Goal: Task Accomplishment & Management: Manage account settings

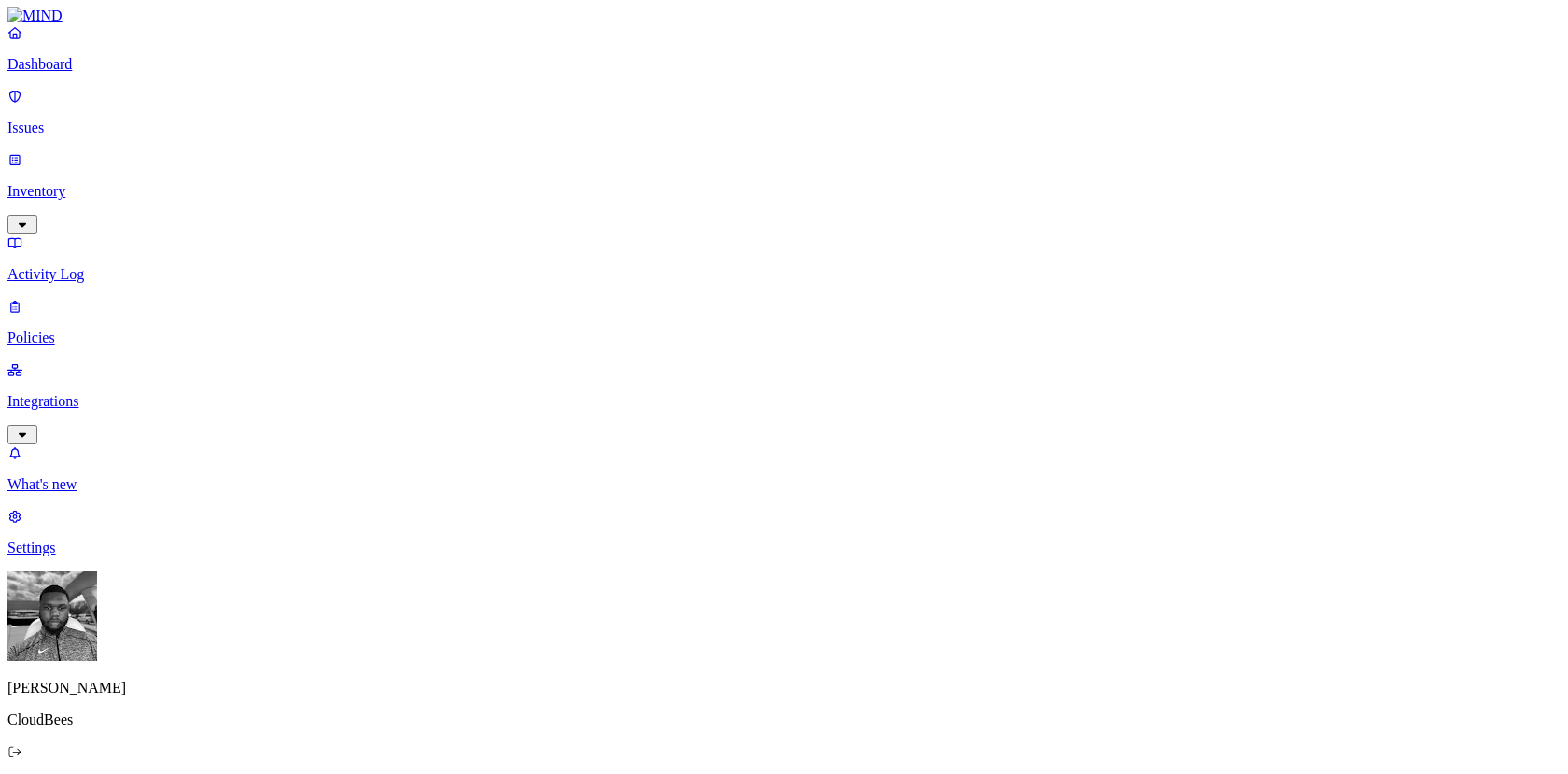
click at [73, 330] on p "Policies" at bounding box center [784, 338] width 1553 height 17
click at [469, 177] on span "Endpoint" at bounding box center [441, 185] width 55 height 16
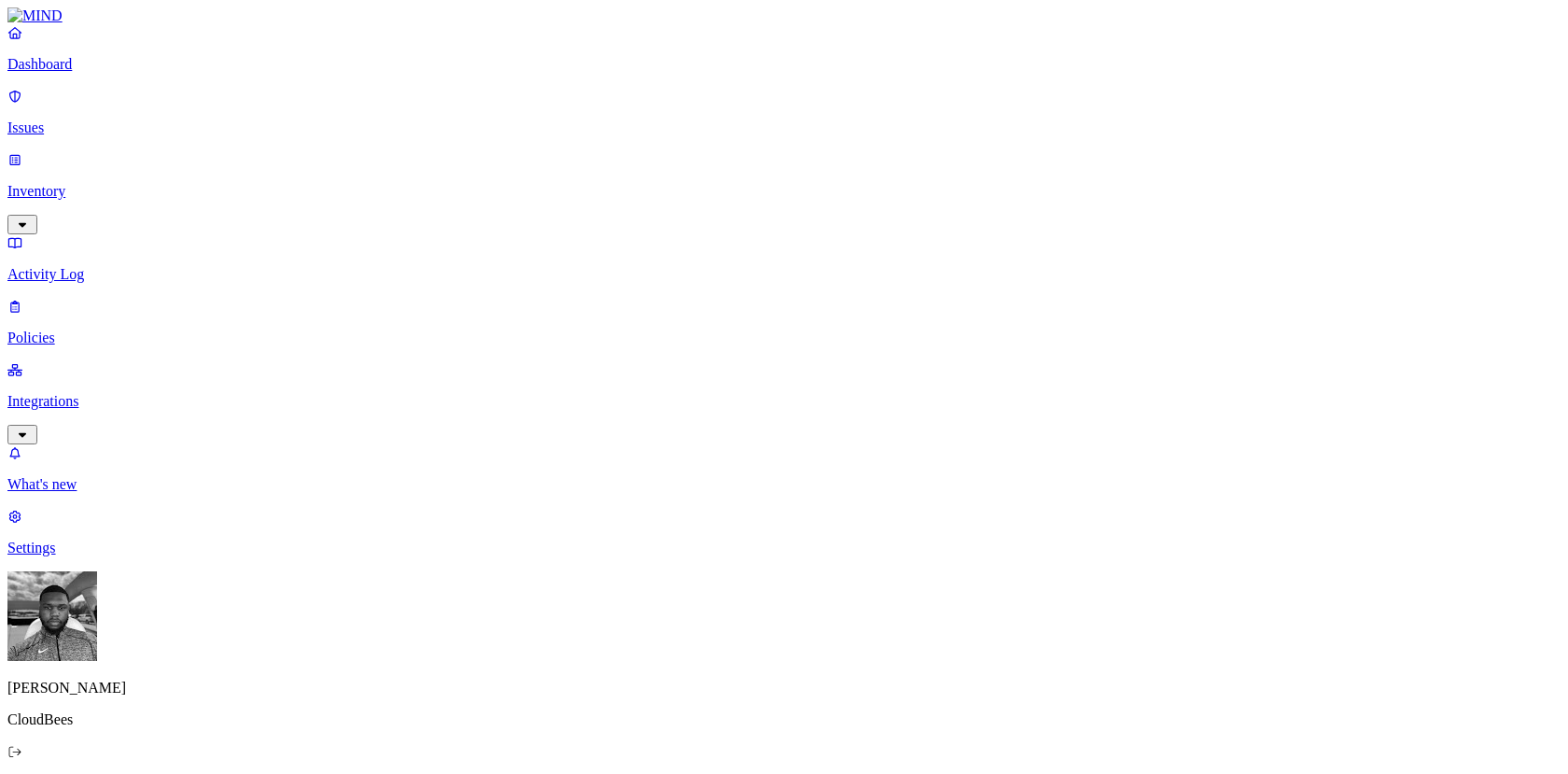
click at [124, 330] on p "Policies" at bounding box center [784, 338] width 1553 height 17
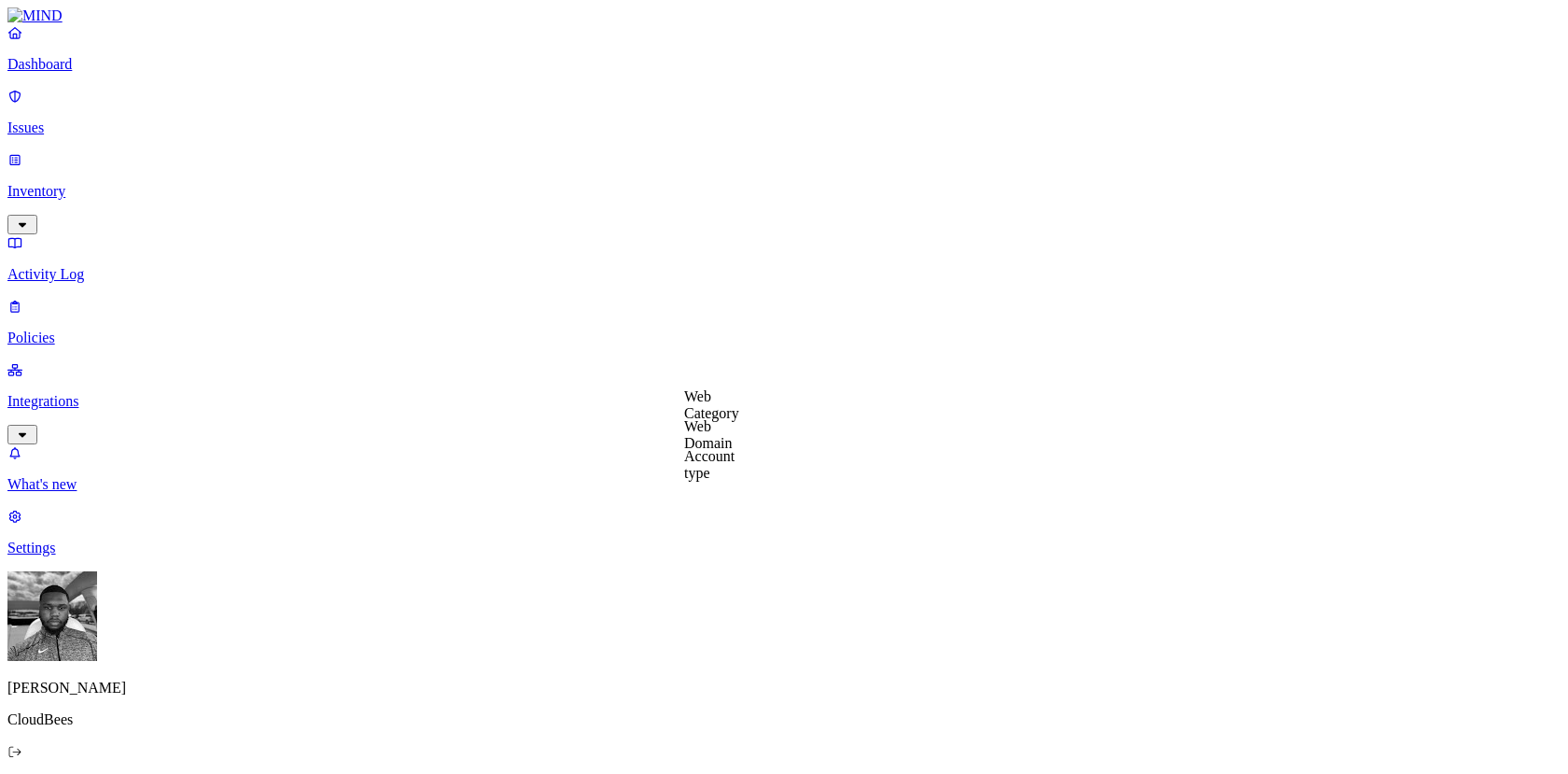
click at [733, 437] on label "Web Domain" at bounding box center [707, 435] width 48 height 33
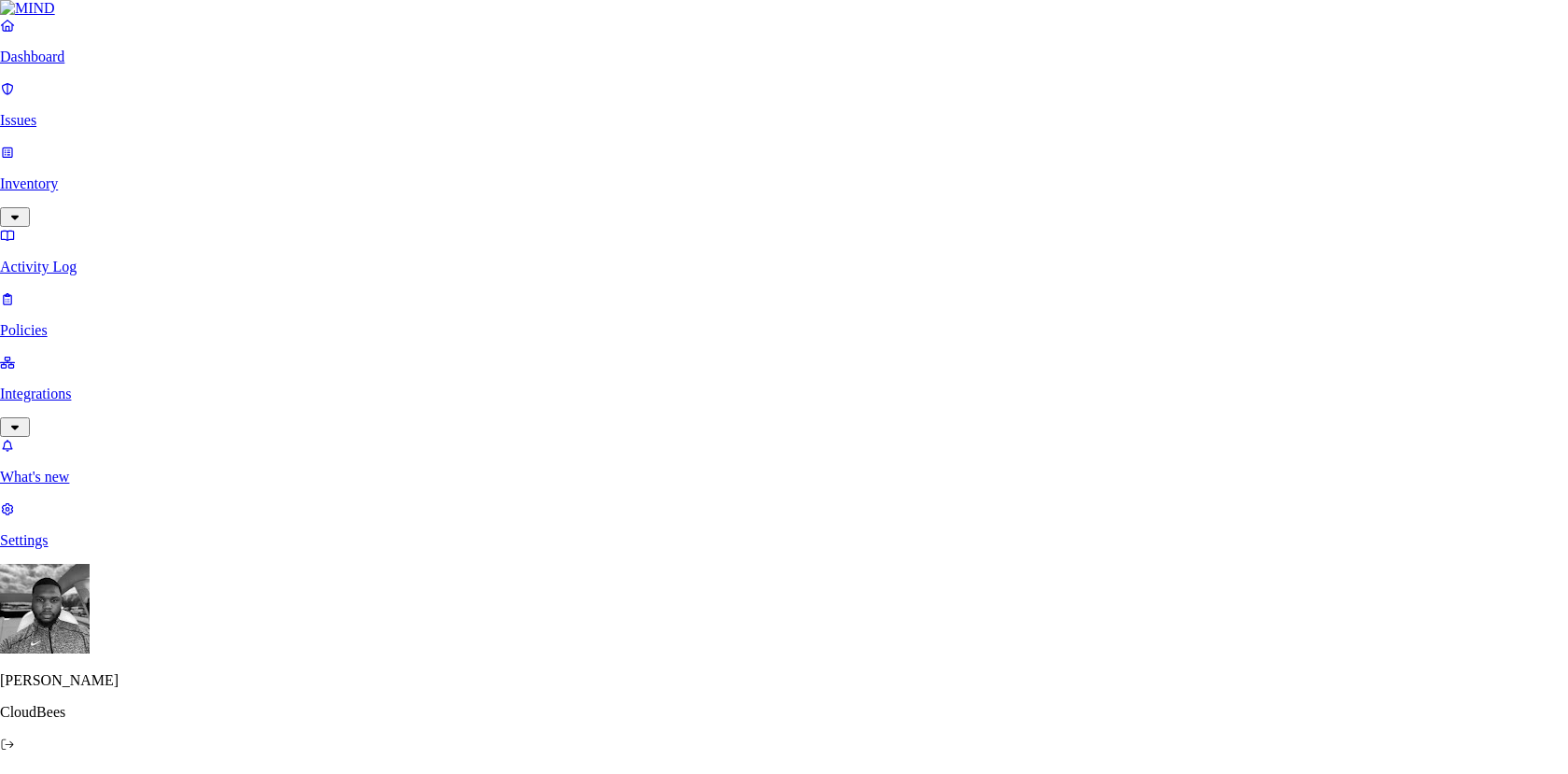
paste input "https://mega.n"
type input "[URL][DOMAIN_NAME]"
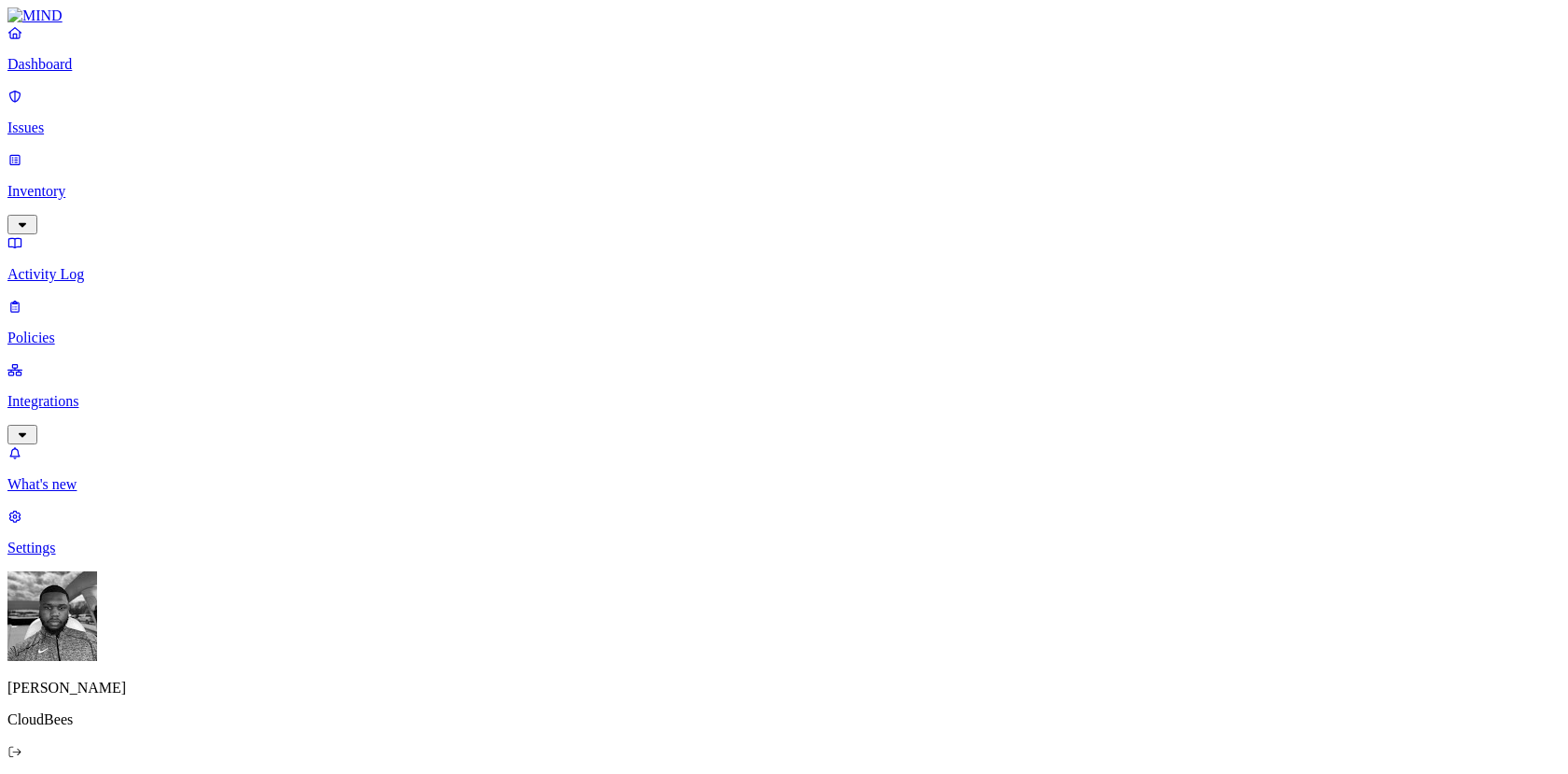
click at [164, 330] on p "Policies" at bounding box center [784, 338] width 1553 height 17
click at [450, 177] on span "Endpoint" at bounding box center [441, 185] width 55 height 16
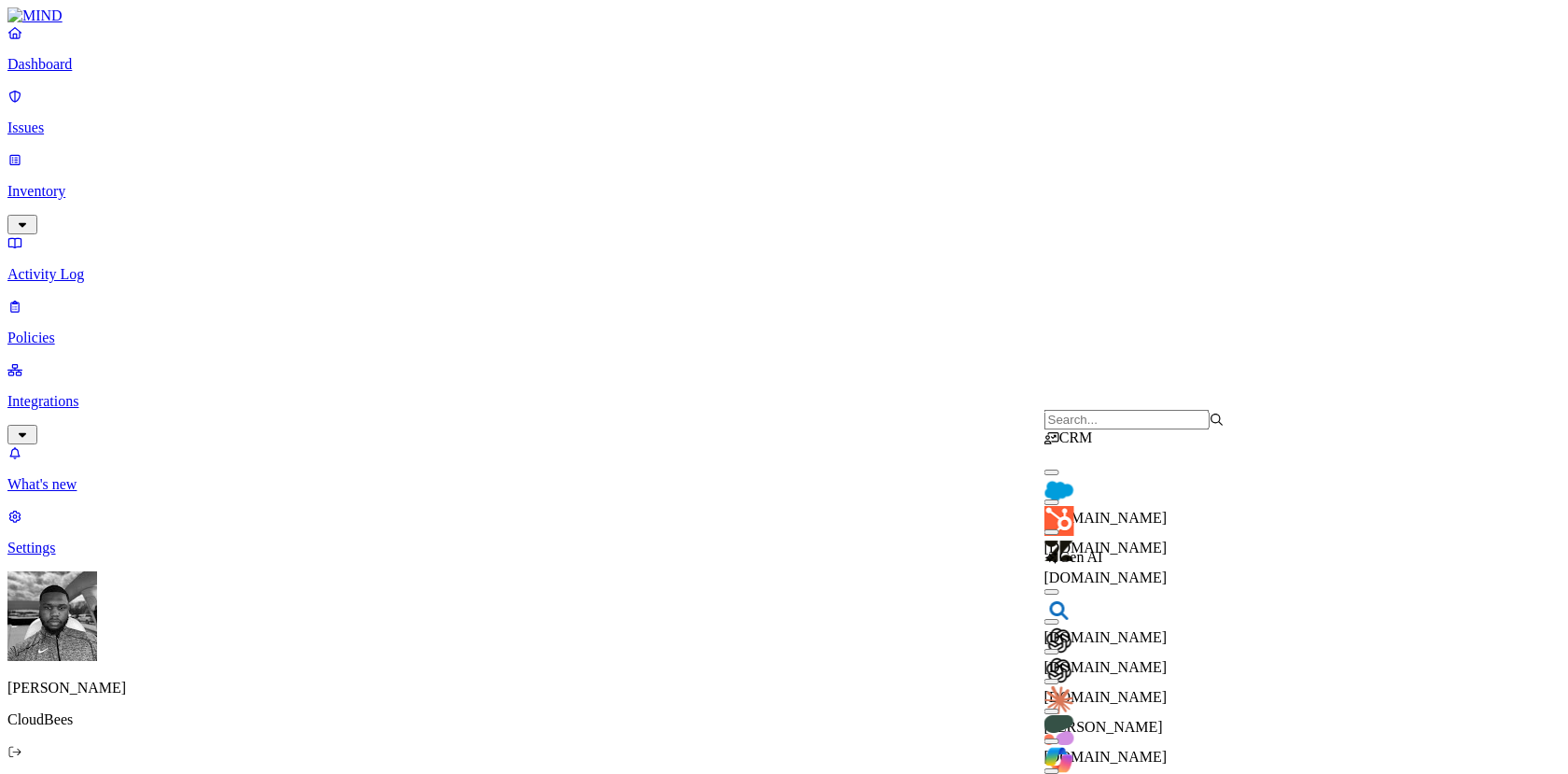
scroll to position [897, 0]
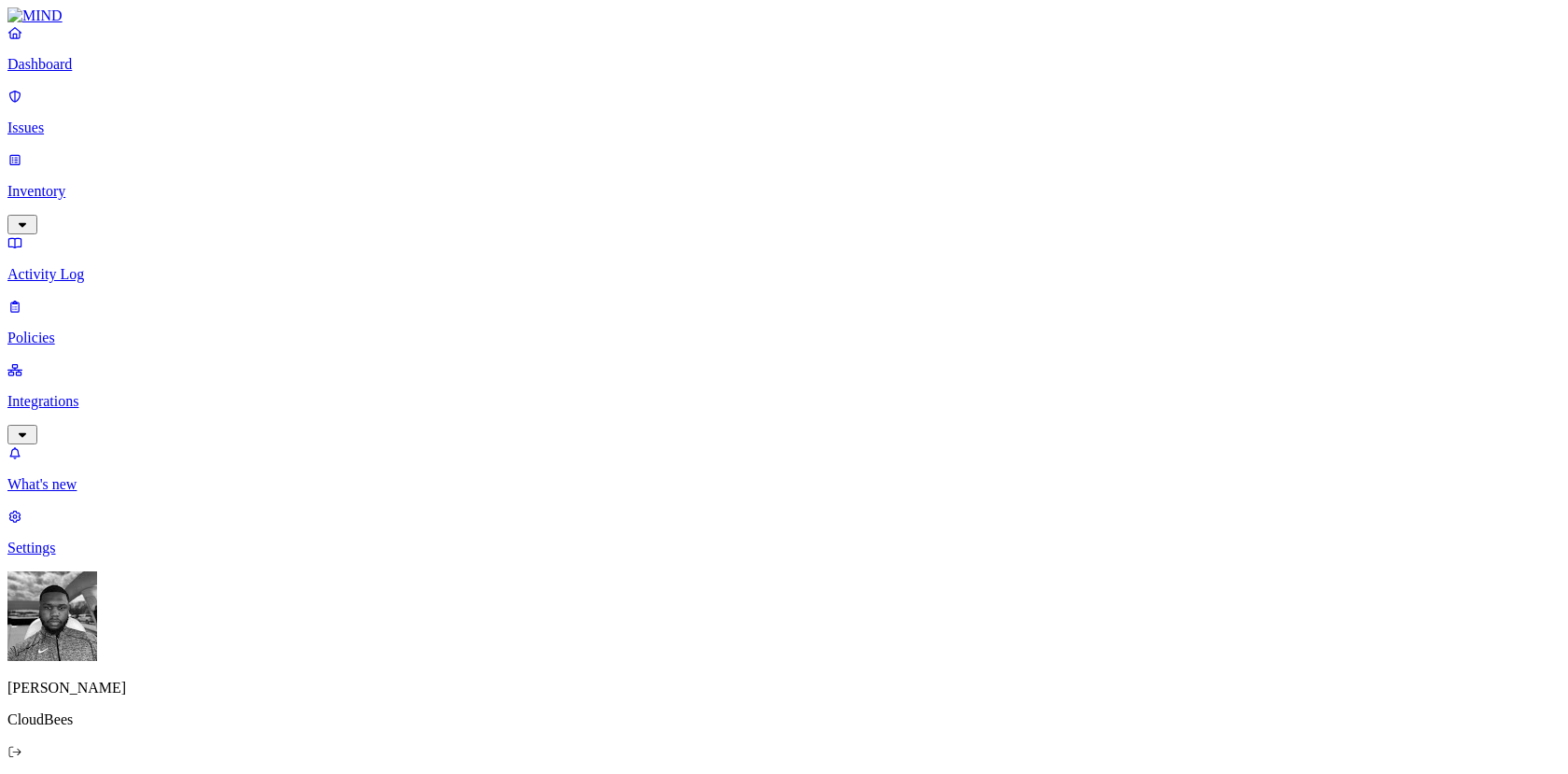
click at [167, 330] on p "Policies" at bounding box center [784, 338] width 1553 height 17
click at [414, 163] on icon at bounding box center [420, 168] width 15 height 10
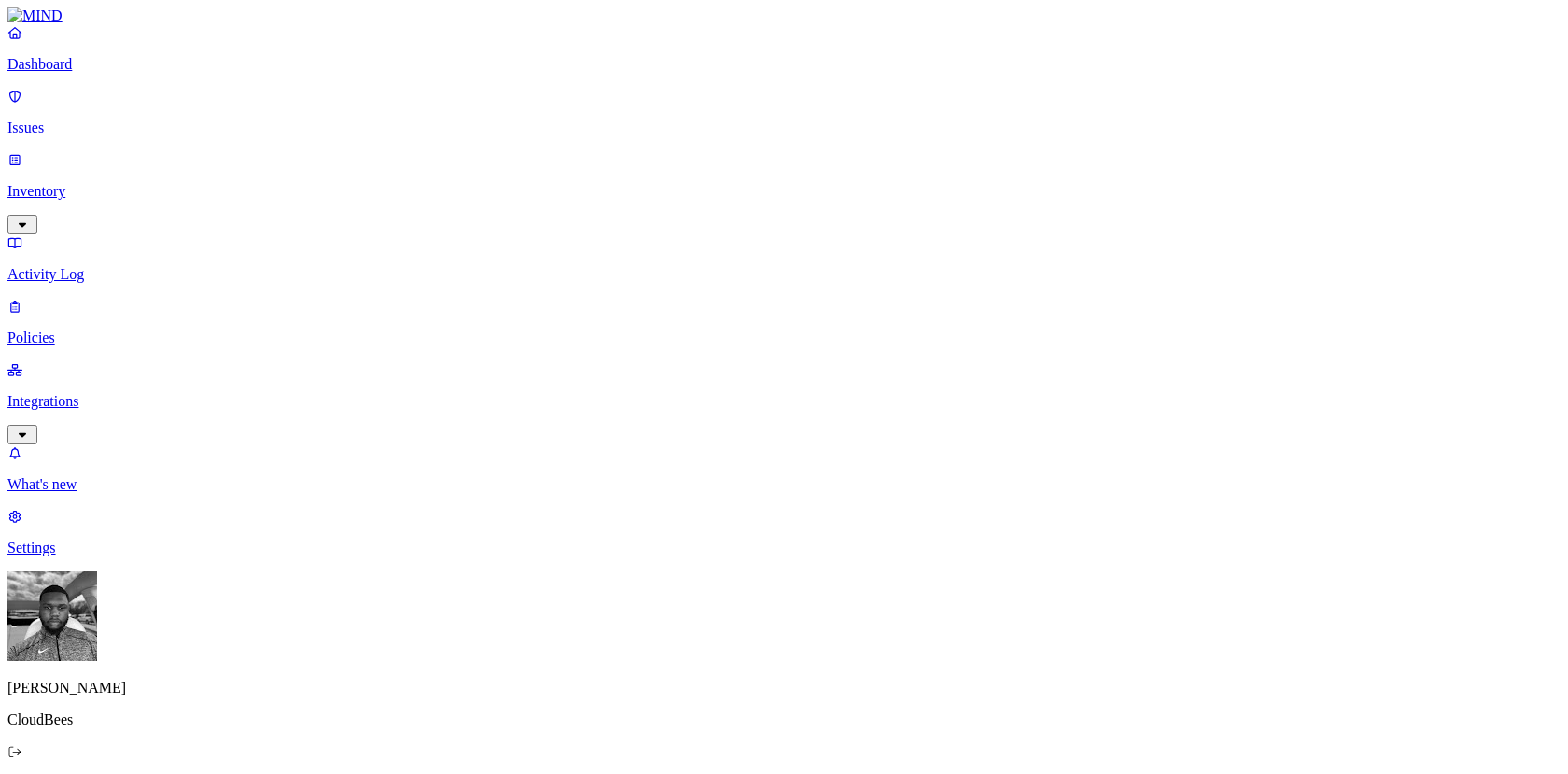
scroll to position [243, 0]
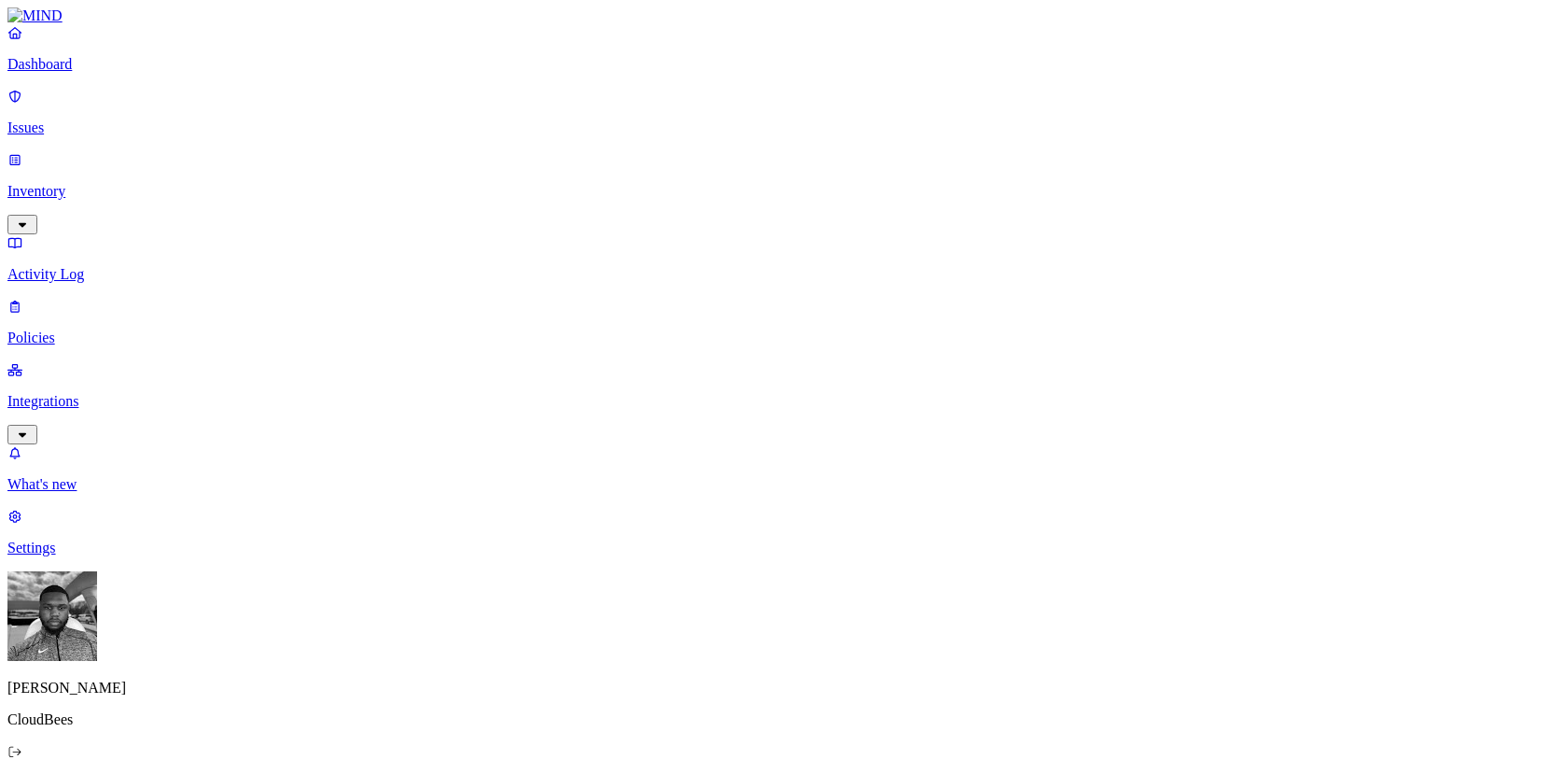
click at [152, 298] on link "Policies" at bounding box center [784, 322] width 1553 height 48
click at [133, 556] on p "Settings" at bounding box center [784, 547] width 1553 height 17
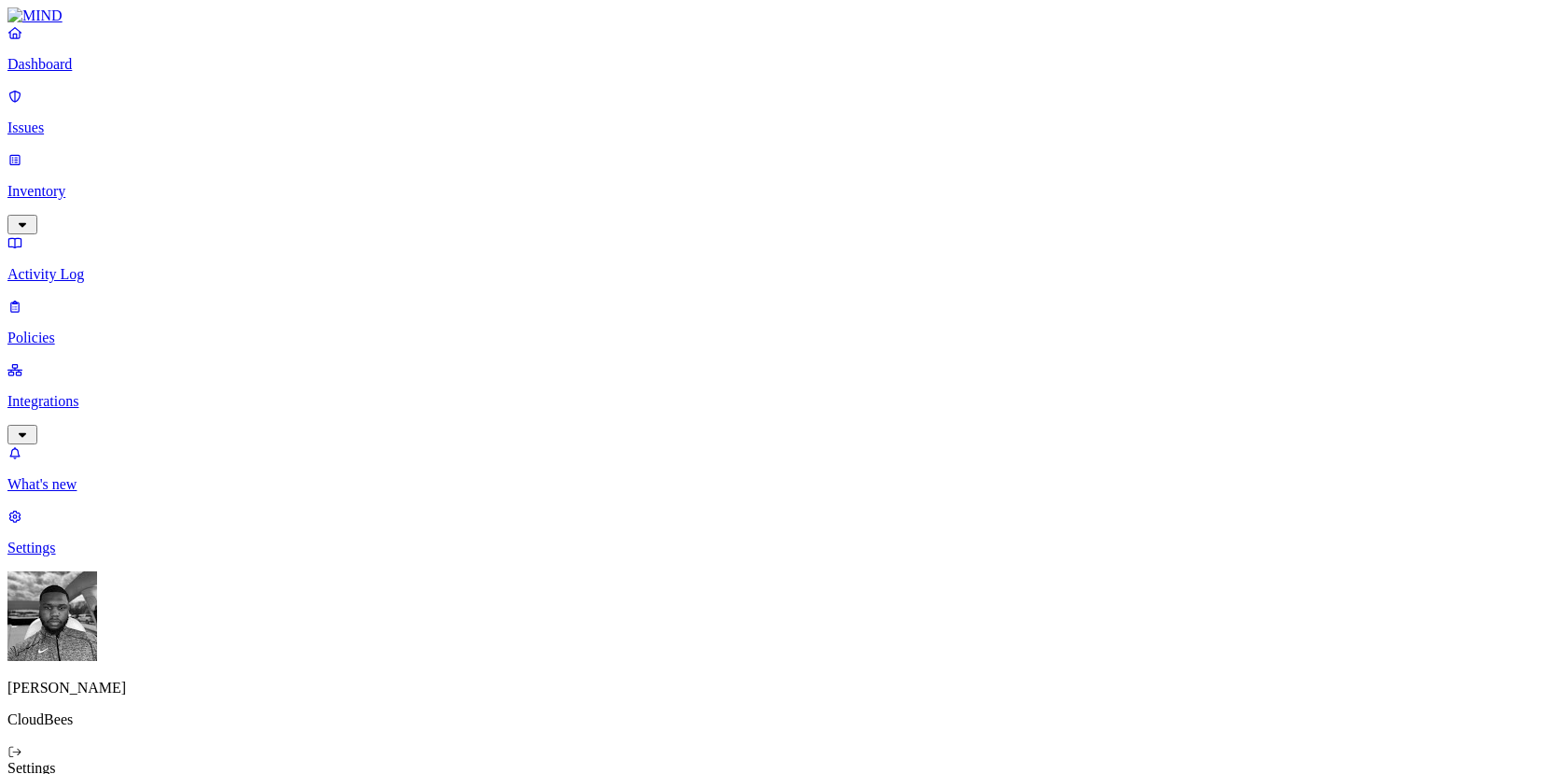
drag, startPoint x: 784, startPoint y: 256, endPoint x: 733, endPoint y: 258, distance: 51.0
copy span "[DOMAIN_NAME]"
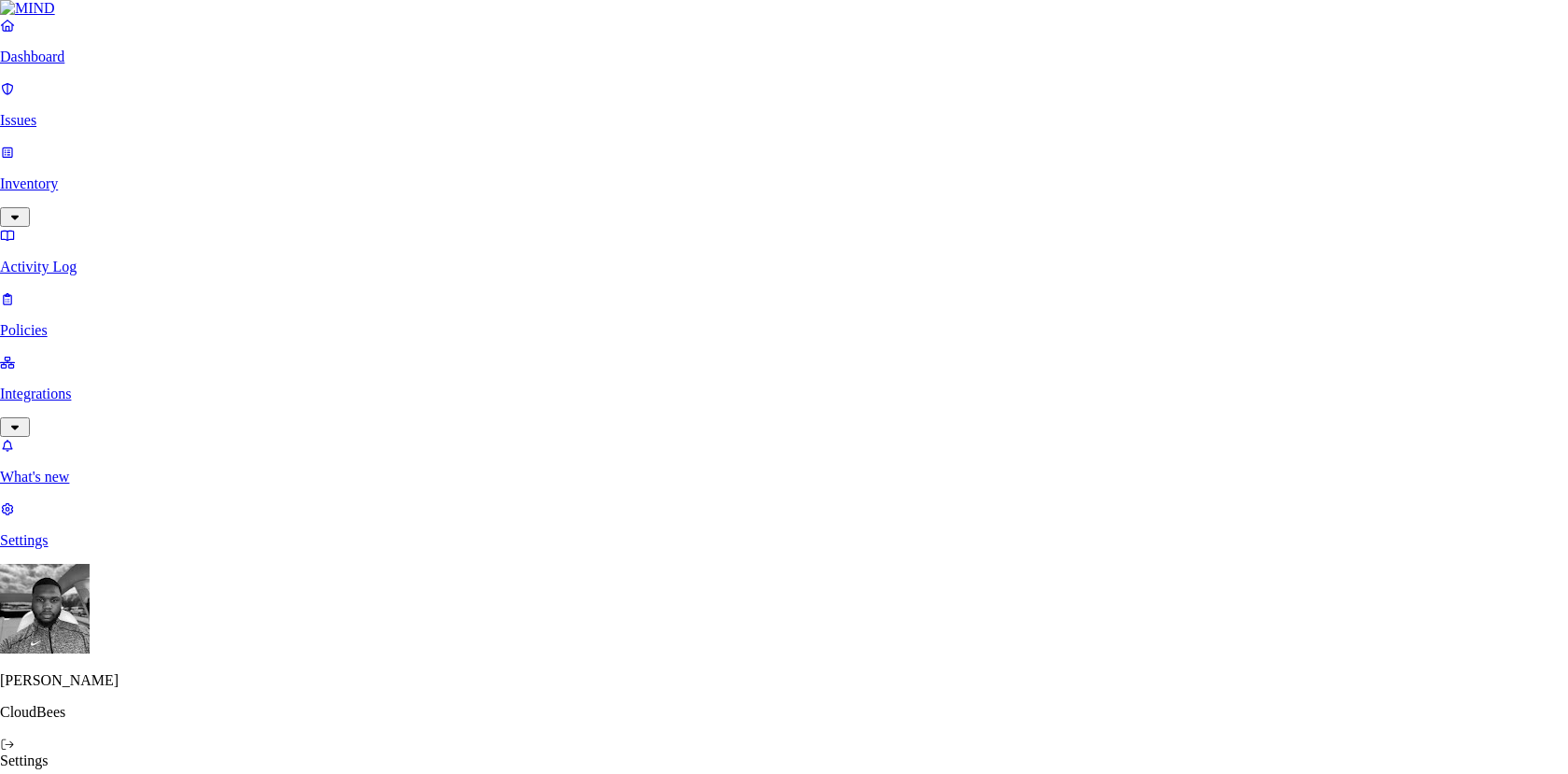
paste input "[DOMAIN_NAME]"
type input "[DOMAIN_NAME][URL]"
drag, startPoint x: 962, startPoint y: 331, endPoint x: 705, endPoint y: 323, distance: 257.1
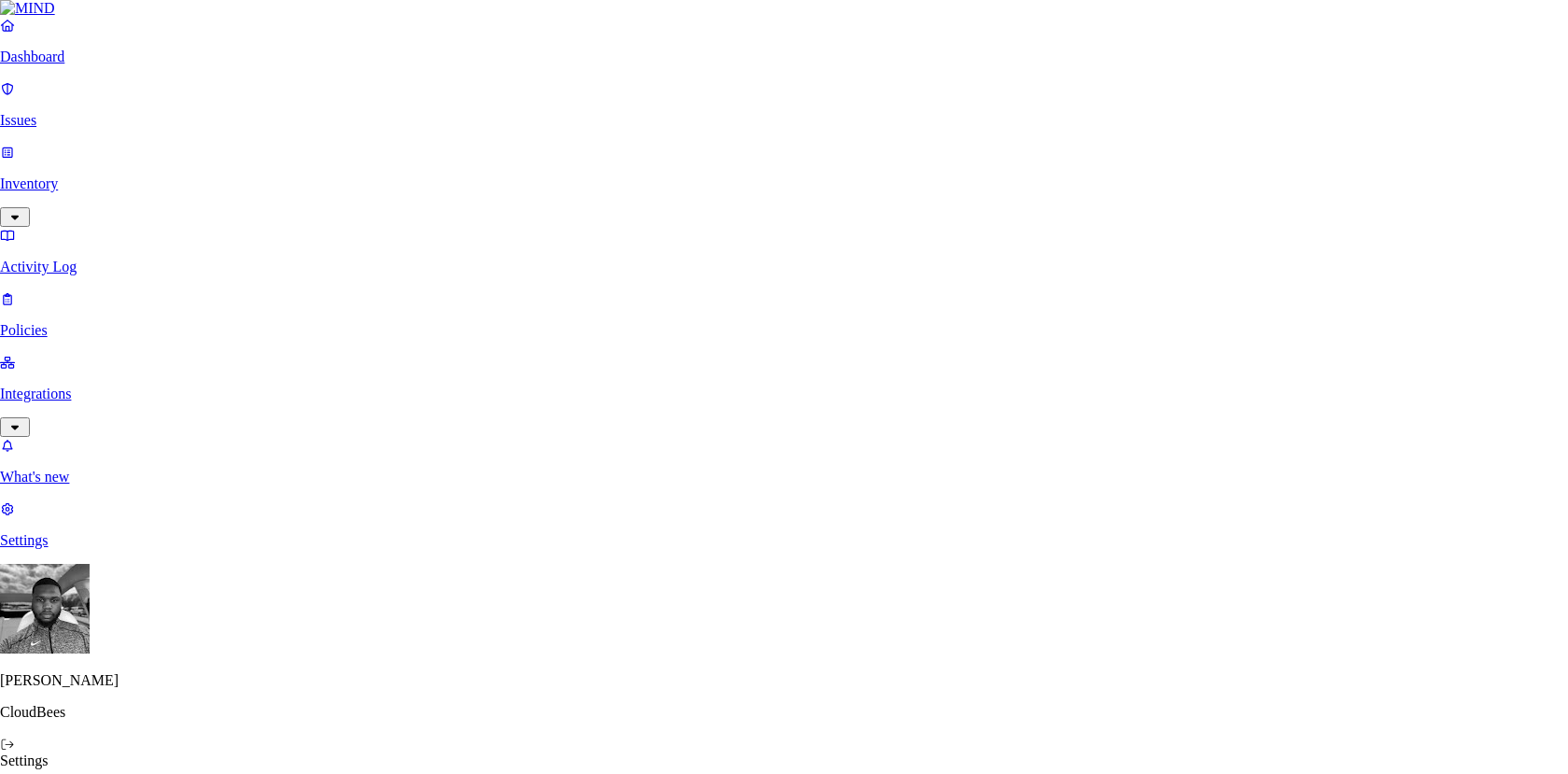
paste input "[DOMAIN_NAME]"
type input "[DOMAIN_NAME][URL]"
